Goal: Information Seeking & Learning: Learn about a topic

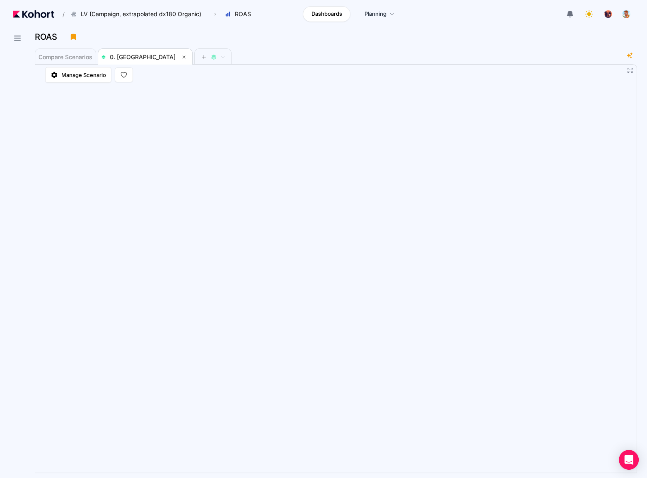
click at [517, 42] on div "ROAS" at bounding box center [333, 37] width 596 height 12
drag, startPoint x: 276, startPoint y: 44, endPoint x: 315, endPoint y: 3, distance: 57.1
click at [276, 44] on div "ROAS" at bounding box center [336, 39] width 602 height 17
